Goal: Information Seeking & Learning: Find specific fact

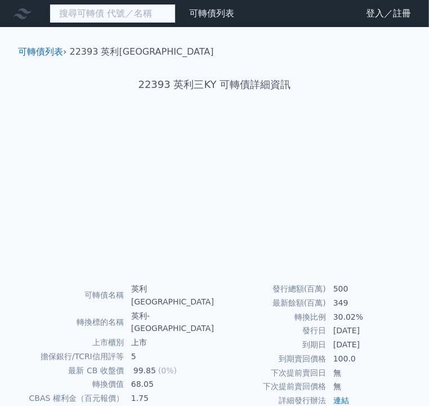
click at [104, 16] on input at bounding box center [113, 13] width 126 height 19
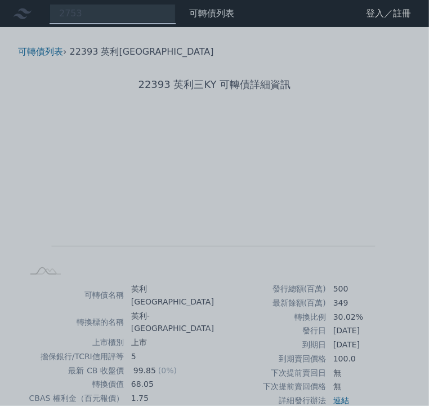
drag, startPoint x: 88, startPoint y: 11, endPoint x: 65, endPoint y: 11, distance: 23.1
click at [65, 11] on div at bounding box center [214, 203] width 429 height 406
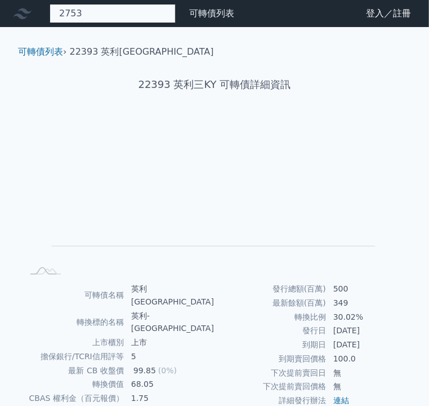
click at [65, 11] on div "2753" at bounding box center [113, 13] width 126 height 19
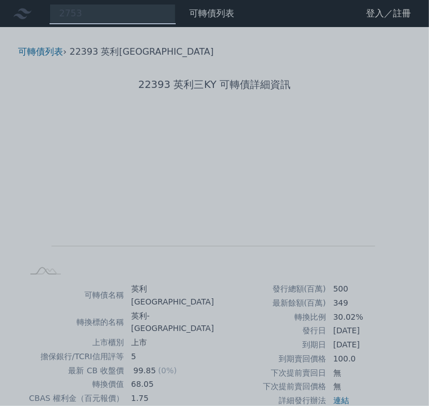
drag, startPoint x: 77, startPoint y: 14, endPoint x: 50, endPoint y: 14, distance: 26.5
click at [50, 14] on div at bounding box center [214, 203] width 429 height 406
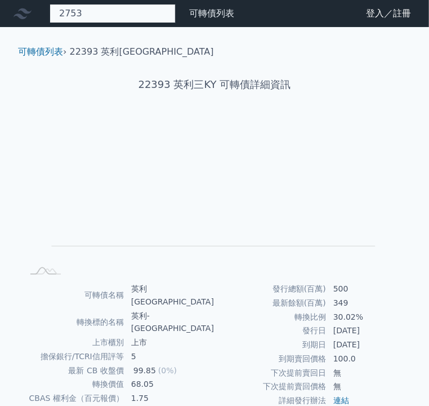
click at [67, 13] on div "2753" at bounding box center [113, 13] width 126 height 19
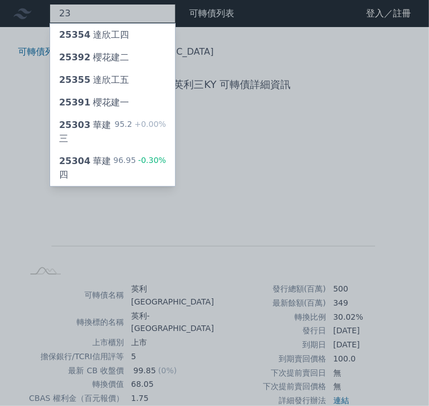
type input "2"
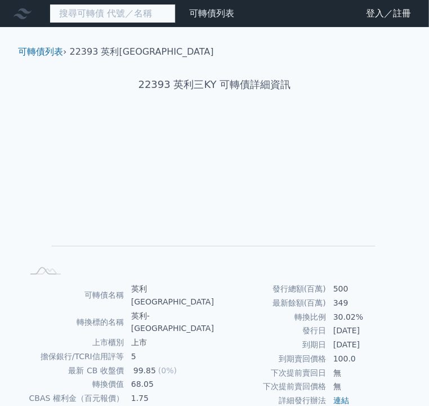
paste input "八方雲集"
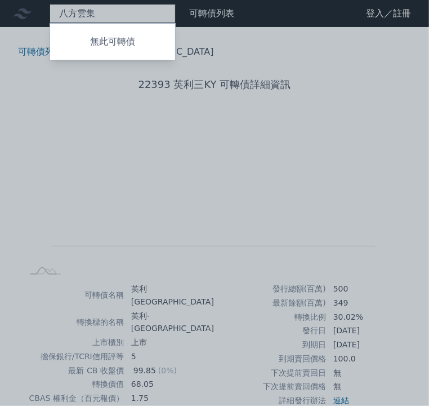
type input "八方雲集"
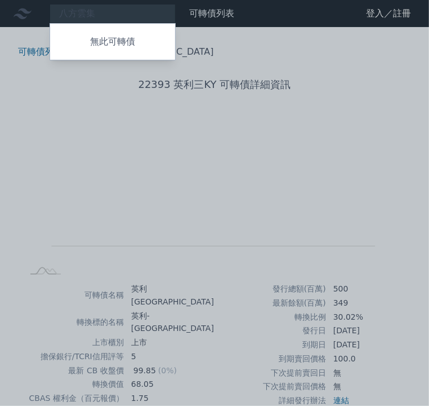
click at [106, 11] on div at bounding box center [214, 203] width 429 height 406
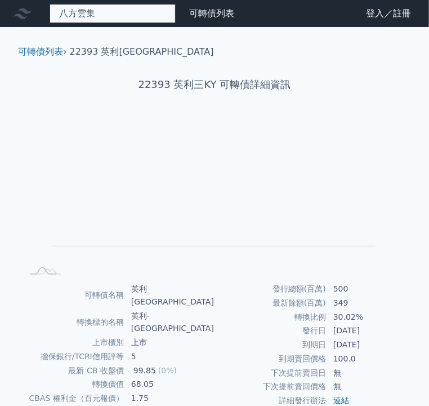
click at [106, 11] on div "八方雲集 無此可轉債" at bounding box center [113, 13] width 126 height 19
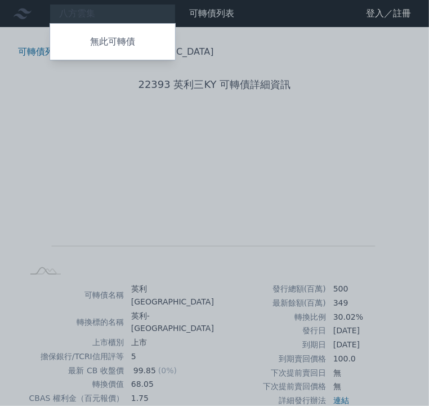
click at [110, 72] on div at bounding box center [214, 203] width 429 height 406
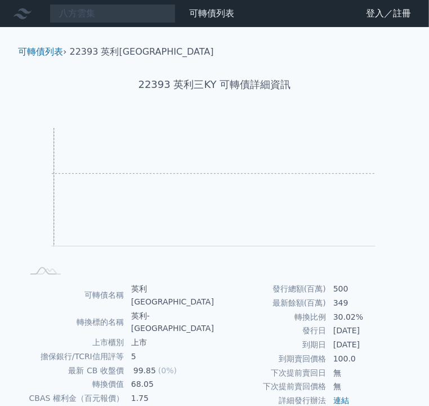
click at [63, 173] on rect "Chart" at bounding box center [214, 187] width 324 height 118
